Goal: Information Seeking & Learning: Learn about a topic

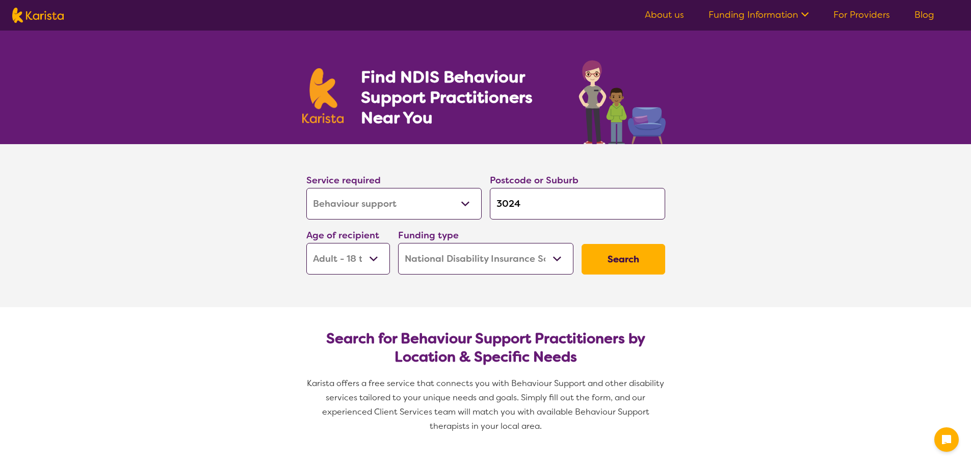
select select "Behaviour support"
select select "AD"
select select "NDIS"
select select "Behaviour support"
select select "AD"
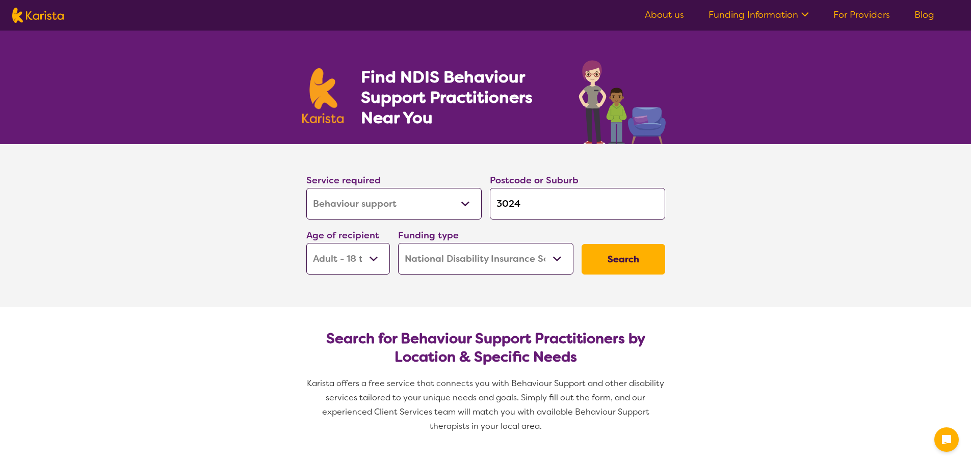
select select "NDIS"
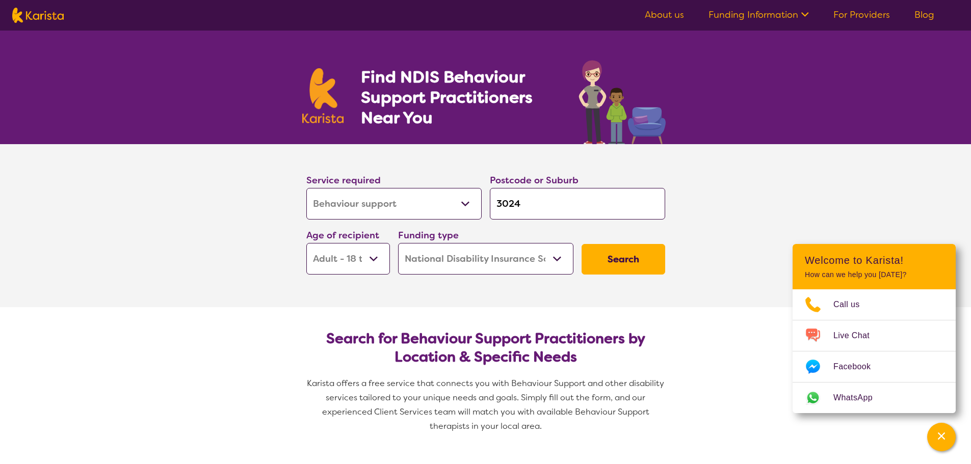
click at [539, 206] on input "3024" at bounding box center [577, 204] width 175 height 32
type input "302"
type input "30"
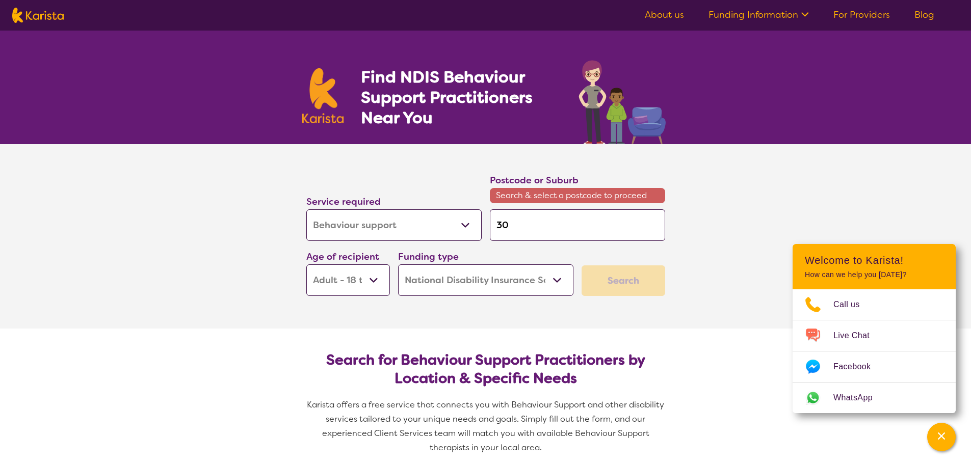
type input "3"
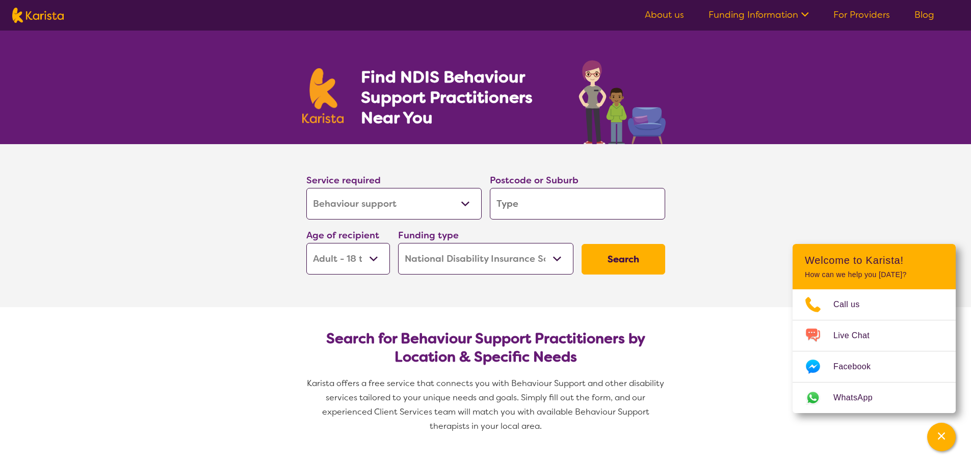
click at [558, 256] on select "Home Care Package (HCP) National Disability Insurance Scheme (NDIS) I don't know" at bounding box center [485, 259] width 175 height 32
click at [163, 253] on section "Service required Allied Health Assistant Assessment ([MEDICAL_DATA] or [MEDICAL…" at bounding box center [485, 225] width 971 height 163
